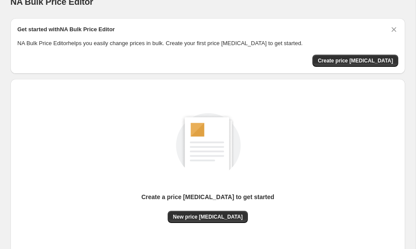
scroll to position [40, 0]
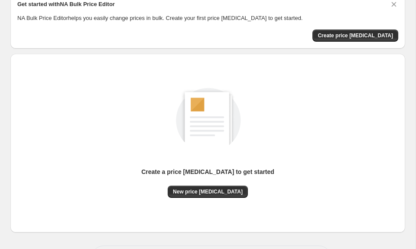
click at [201, 198] on div "Create a price [MEDICAL_DATA] to get started New price [MEDICAL_DATA]" at bounding box center [207, 143] width 381 height 165
click at [197, 193] on span "New price [MEDICAL_DATA]" at bounding box center [208, 191] width 70 height 7
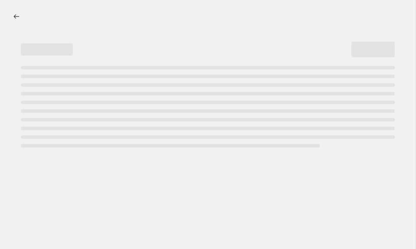
select select "percentage"
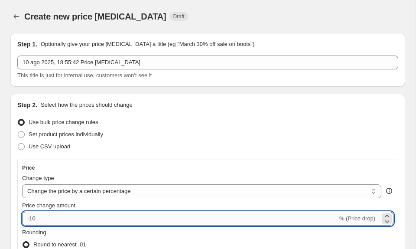
click at [133, 220] on input "-10" at bounding box center [180, 219] width 316 height 14
type input "-1"
type input "-30"
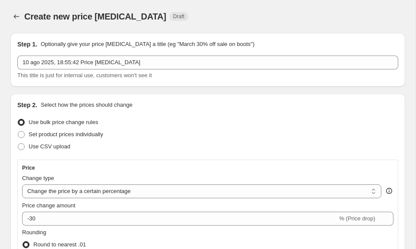
click at [362, 160] on div "Price Change type Change the price to a certain amount Change the price by a ce…" at bounding box center [207, 235] width 381 height 151
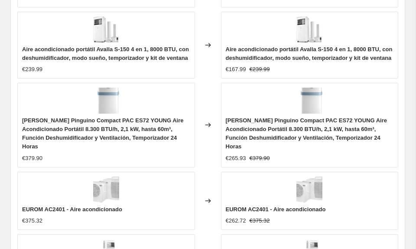
scroll to position [951, 0]
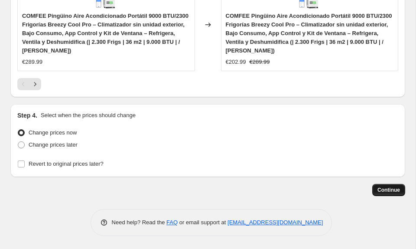
click at [387, 191] on span "Continue" at bounding box center [389, 190] width 23 height 7
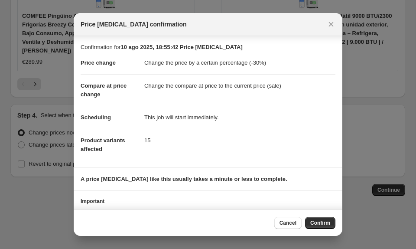
scroll to position [36, 0]
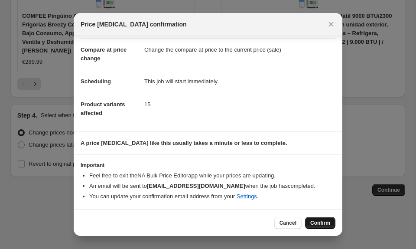
click at [317, 226] on button "Confirm" at bounding box center [320, 223] width 30 height 12
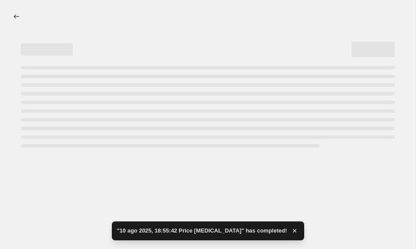
select select "percentage"
